Goal: Information Seeking & Learning: Check status

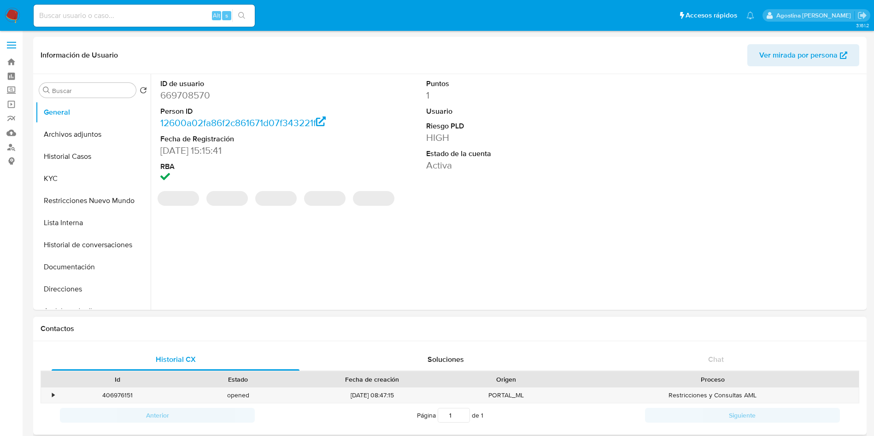
select select "10"
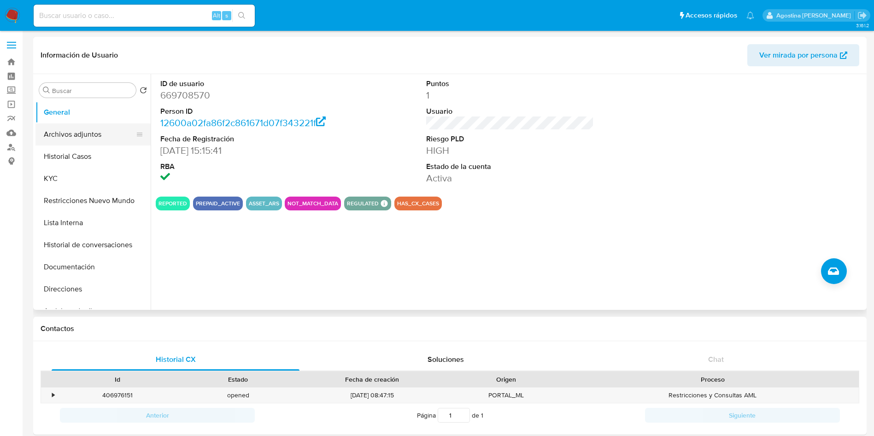
click at [91, 143] on button "Archivos adjuntos" at bounding box center [89, 134] width 108 height 22
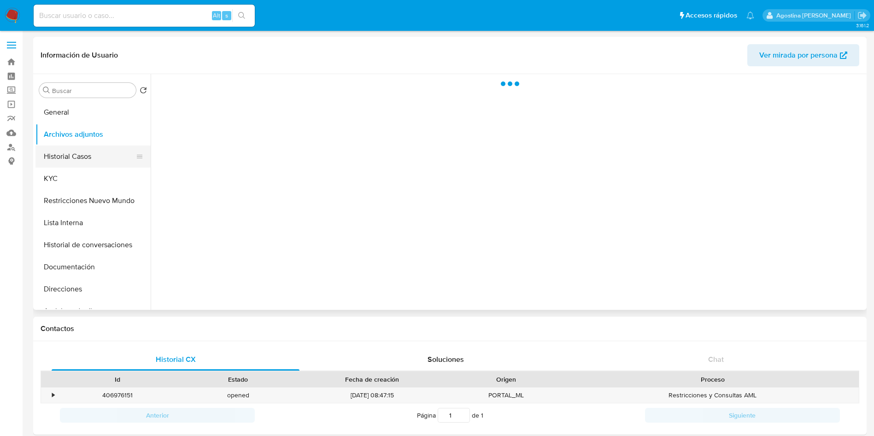
click at [88, 153] on button "Historial Casos" at bounding box center [89, 157] width 108 height 22
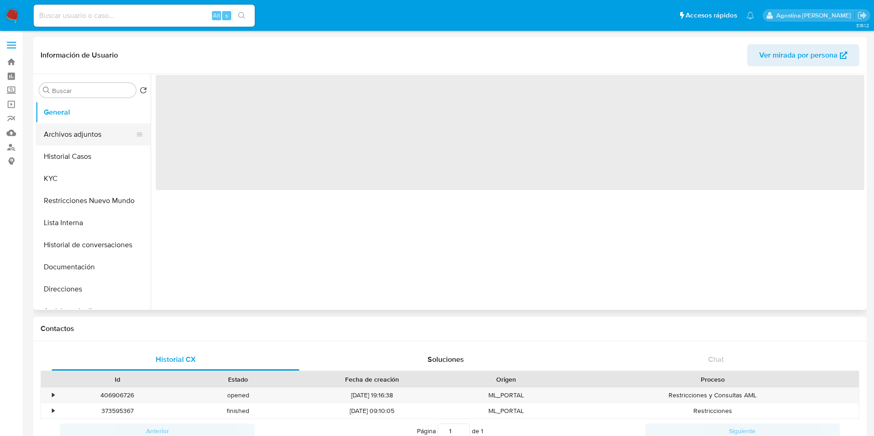
select select "10"
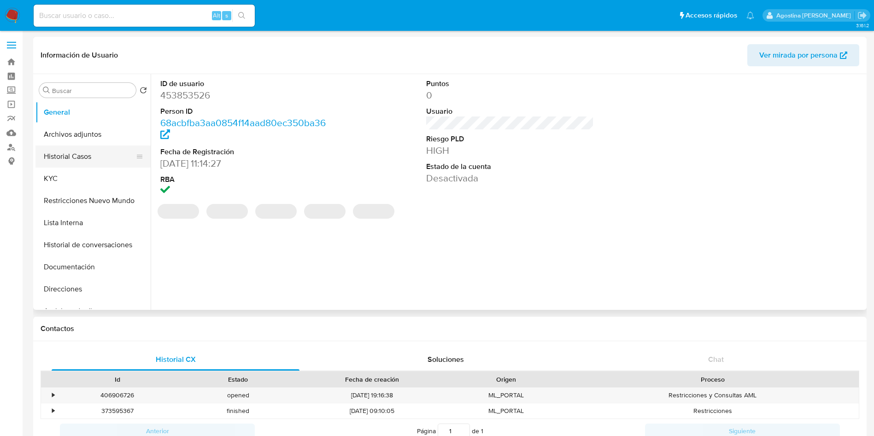
click at [104, 151] on button "Historial Casos" at bounding box center [89, 157] width 108 height 22
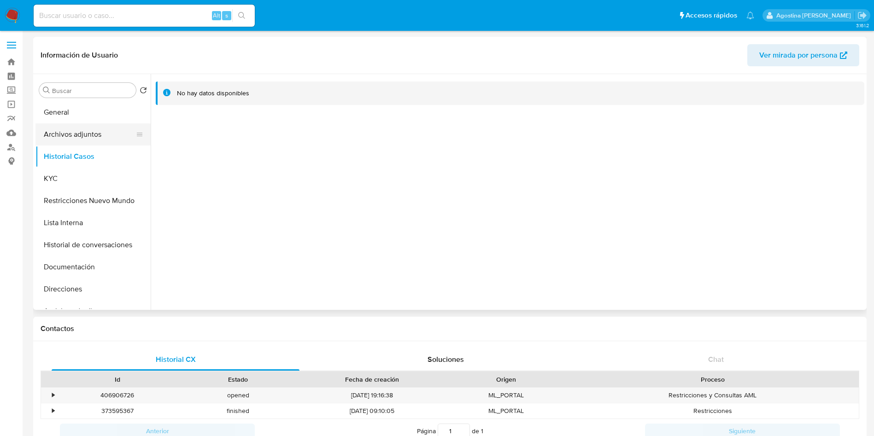
click at [80, 138] on button "Archivos adjuntos" at bounding box center [89, 134] width 108 height 22
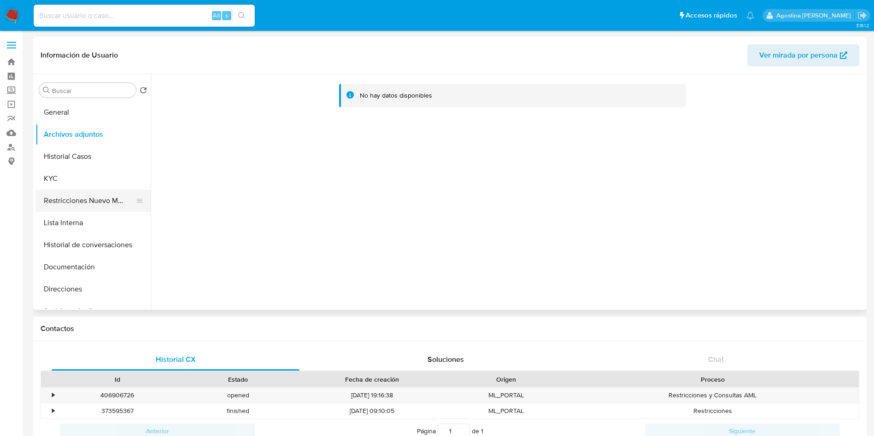
click at [115, 206] on button "Restricciones Nuevo Mundo" at bounding box center [89, 201] width 108 height 22
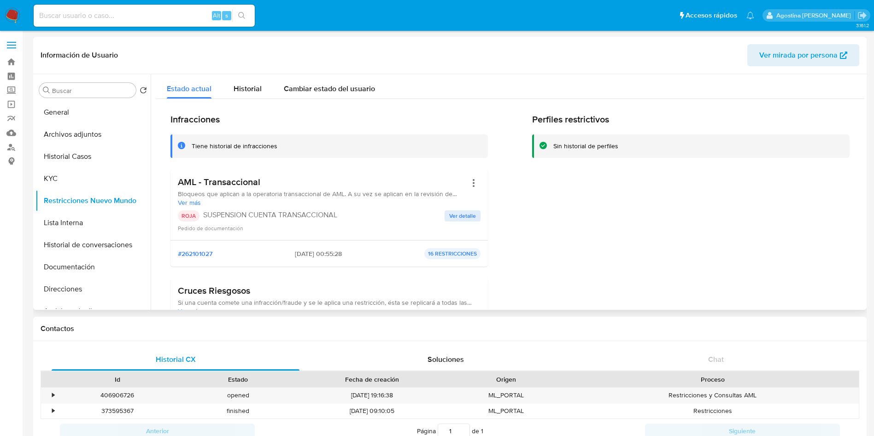
click at [470, 213] on span "Ver detalle" at bounding box center [462, 215] width 27 height 9
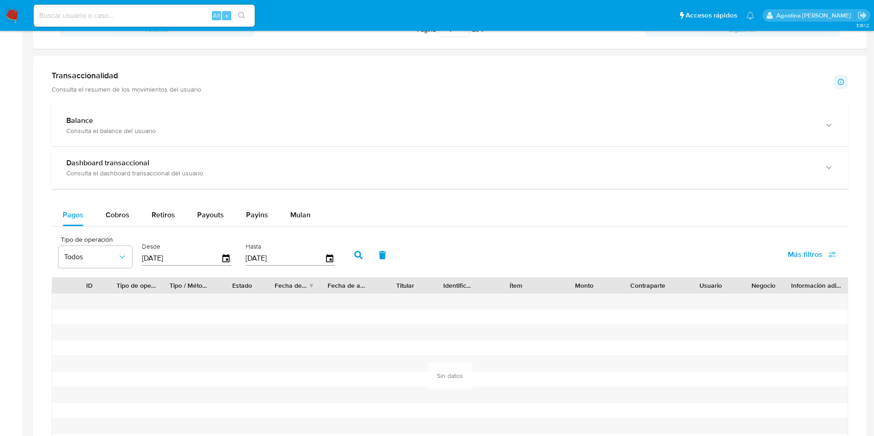
scroll to position [658, 0]
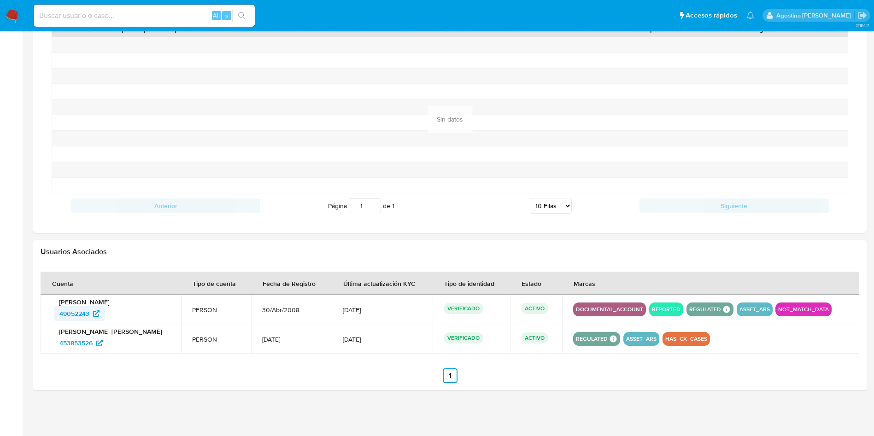
click at [86, 315] on span "49052243" at bounding box center [74, 313] width 30 height 15
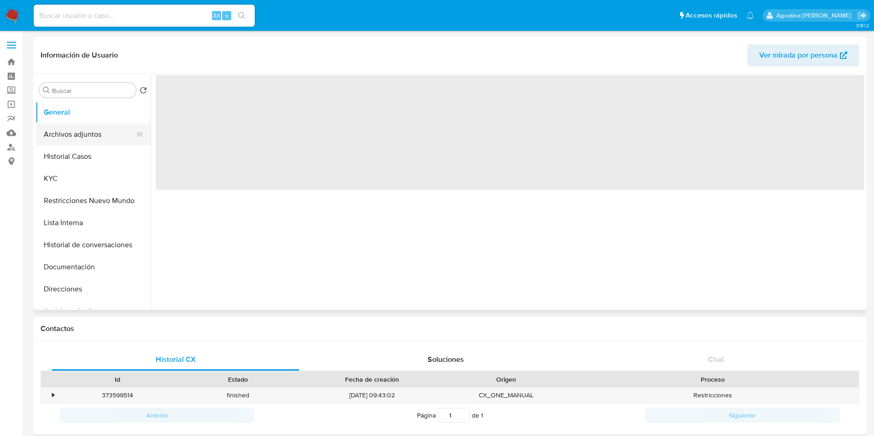
click at [84, 138] on button "Archivos adjuntos" at bounding box center [89, 134] width 108 height 22
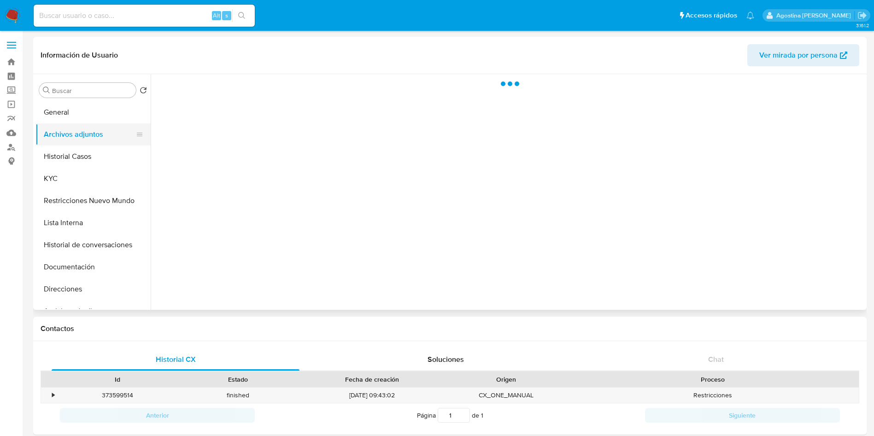
select select "10"
